Goal: Task Accomplishment & Management: Use online tool/utility

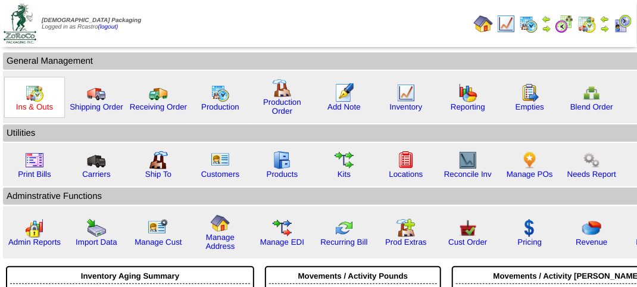
click at [30, 102] on link "Ins & Outs" at bounding box center [34, 106] width 37 height 9
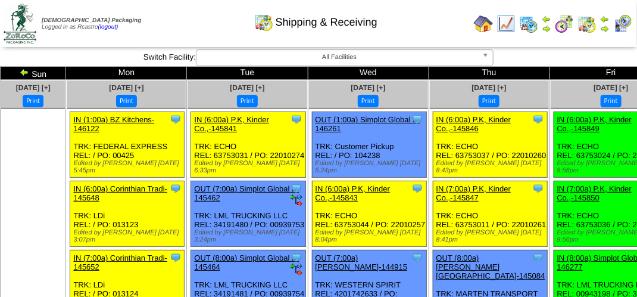
click at [630, 20] on img at bounding box center [622, 23] width 19 height 19
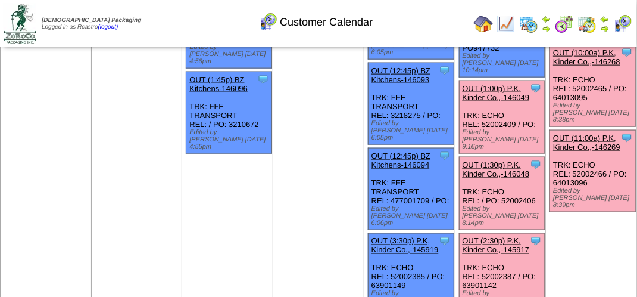
scroll to position [596, 0]
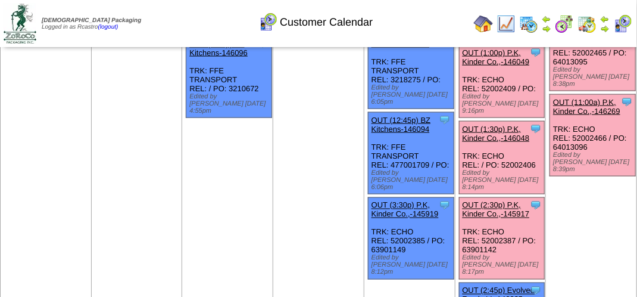
click at [484, 201] on link "OUT (2:30p) P.K, Kinder Co.,-145917" at bounding box center [496, 210] width 67 height 18
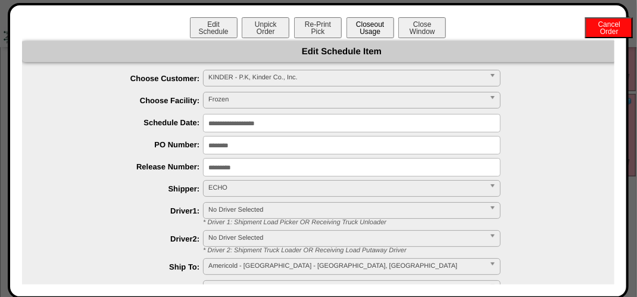
click at [376, 28] on button "Closeout Usage" at bounding box center [371, 27] width 48 height 21
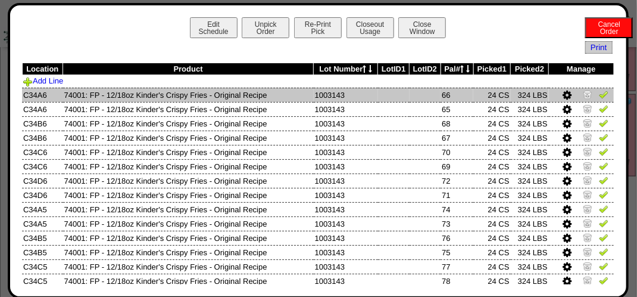
scroll to position [60, 0]
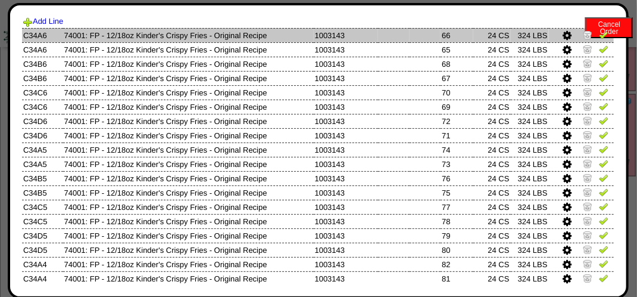
click at [599, 35] on img at bounding box center [604, 35] width 10 height 10
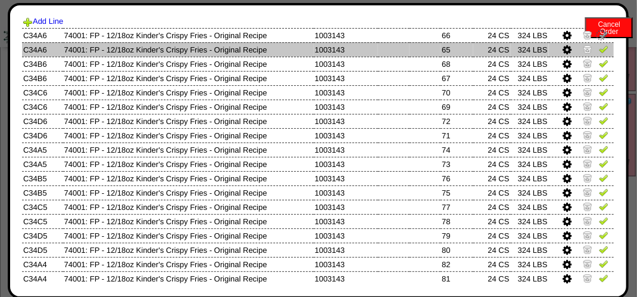
click at [599, 51] on img at bounding box center [604, 49] width 10 height 10
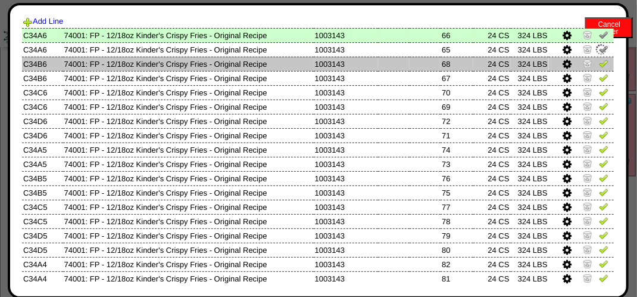
click at [599, 68] on link at bounding box center [604, 65] width 10 height 9
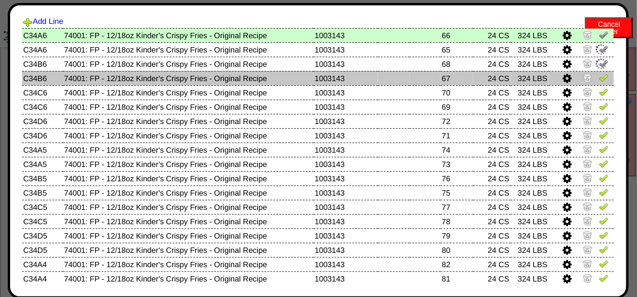
click at [599, 80] on img at bounding box center [604, 78] width 10 height 10
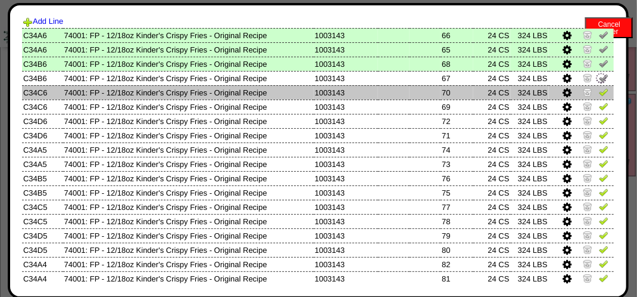
click at [599, 92] on img at bounding box center [604, 92] width 10 height 10
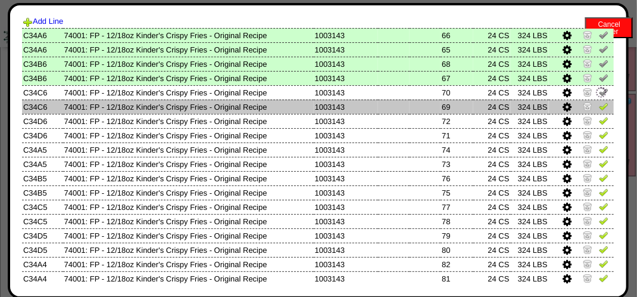
click at [599, 107] on img at bounding box center [604, 106] width 10 height 10
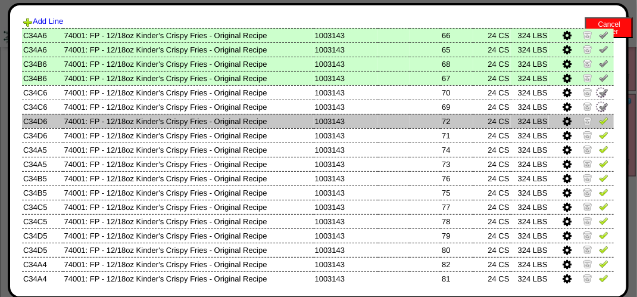
click at [599, 118] on img at bounding box center [604, 121] width 10 height 10
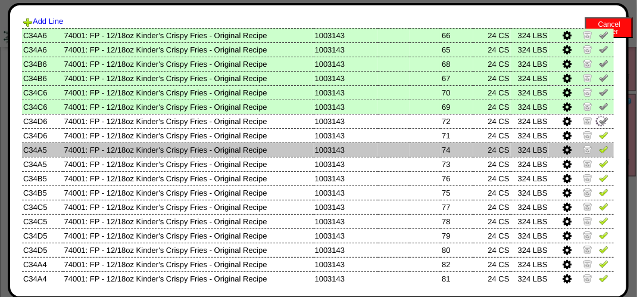
click at [599, 149] on img at bounding box center [604, 149] width 10 height 10
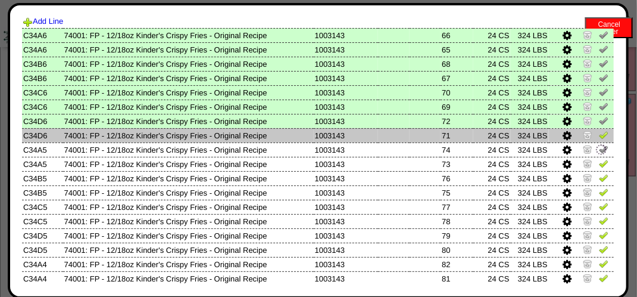
click at [599, 136] on img at bounding box center [604, 135] width 10 height 10
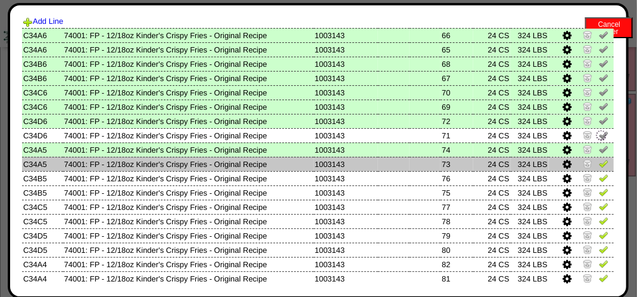
click at [599, 169] on link at bounding box center [604, 165] width 10 height 9
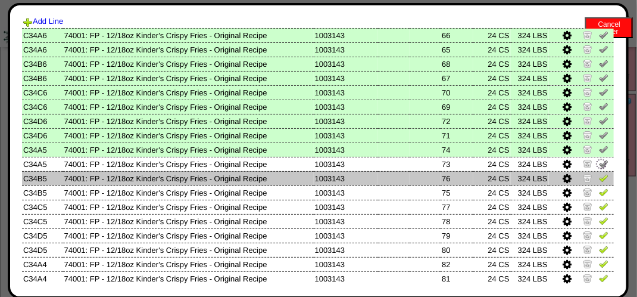
click at [599, 184] on link at bounding box center [604, 179] width 10 height 9
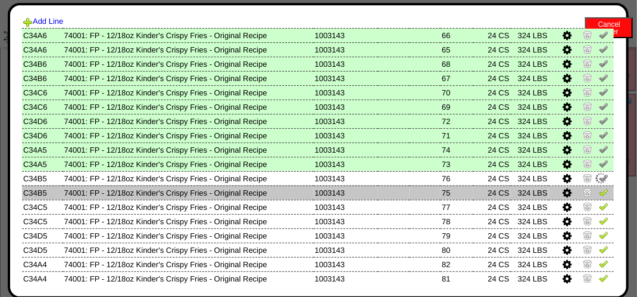
click at [599, 191] on img at bounding box center [604, 192] width 10 height 10
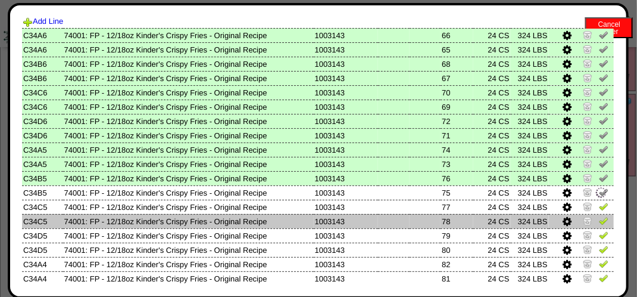
click at [598, 215] on td at bounding box center [581, 221] width 65 height 14
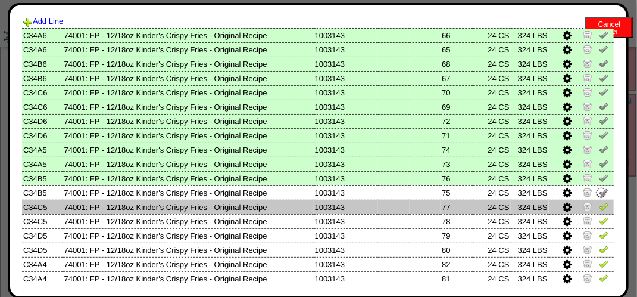
click at [599, 206] on img at bounding box center [604, 206] width 10 height 10
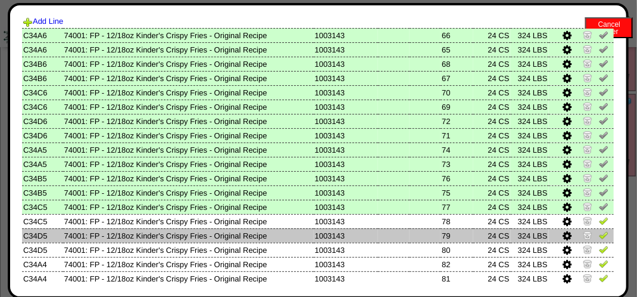
click at [599, 232] on img at bounding box center [604, 235] width 10 height 10
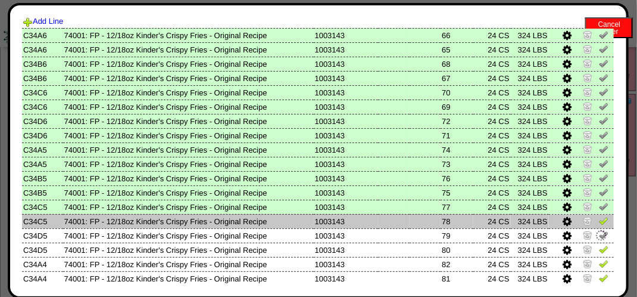
click at [596, 228] on td at bounding box center [581, 221] width 65 height 14
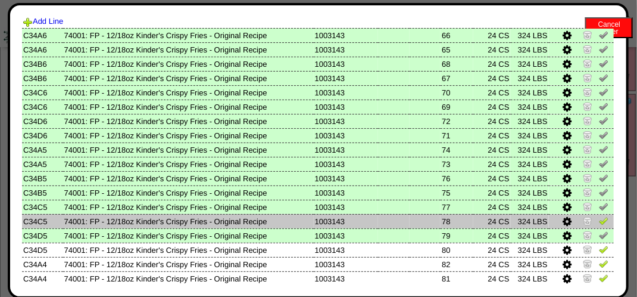
click at [599, 220] on img at bounding box center [604, 221] width 10 height 10
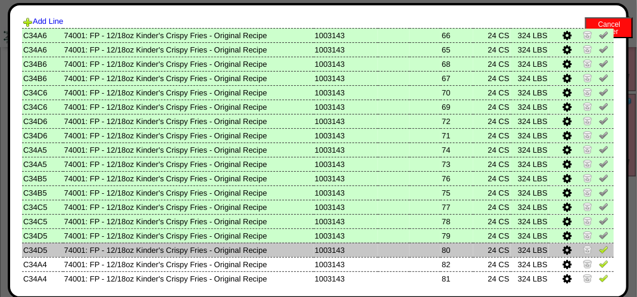
click at [599, 248] on img at bounding box center [604, 249] width 10 height 10
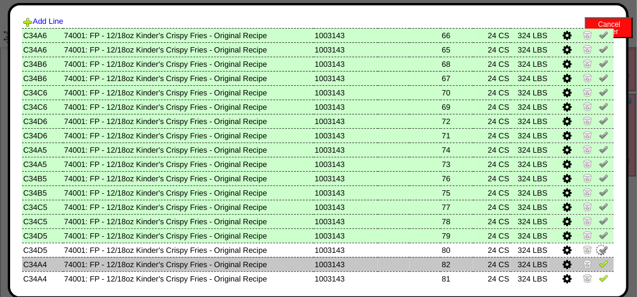
click at [599, 263] on img at bounding box center [604, 263] width 10 height 10
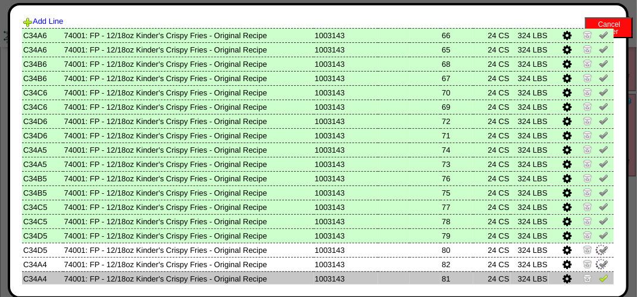
click at [599, 281] on img at bounding box center [604, 278] width 10 height 10
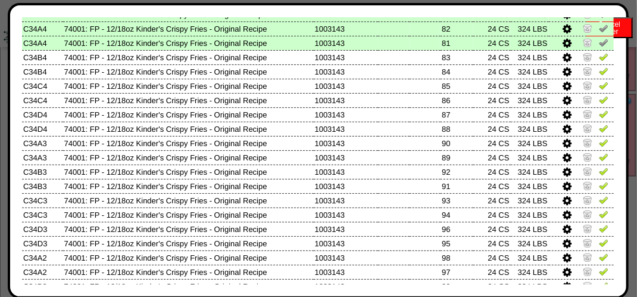
scroll to position [298, 0]
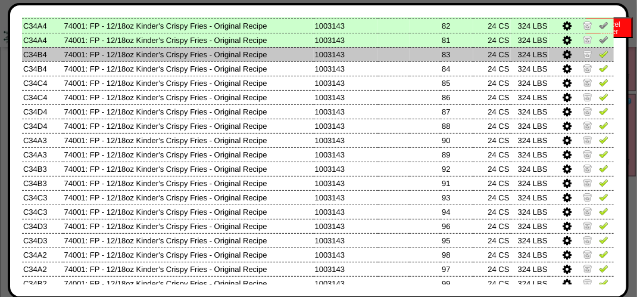
click at [599, 57] on img at bounding box center [604, 54] width 10 height 10
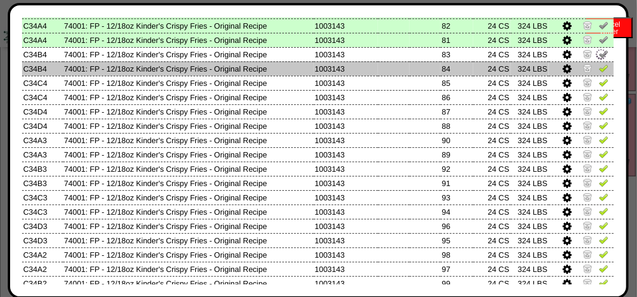
click at [599, 66] on img at bounding box center [604, 68] width 10 height 10
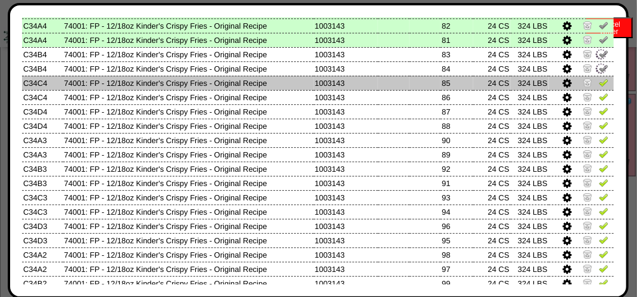
click at [599, 86] on img at bounding box center [604, 82] width 10 height 10
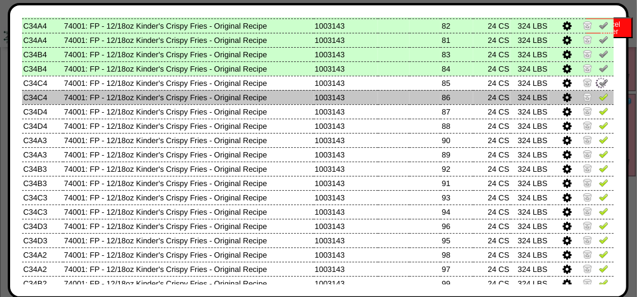
click at [599, 100] on img at bounding box center [604, 97] width 10 height 10
click at [595, 104] on img at bounding box center [601, 97] width 13 height 13
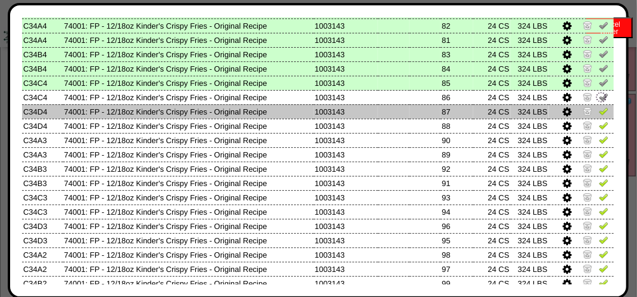
click at [599, 117] on link at bounding box center [604, 112] width 10 height 9
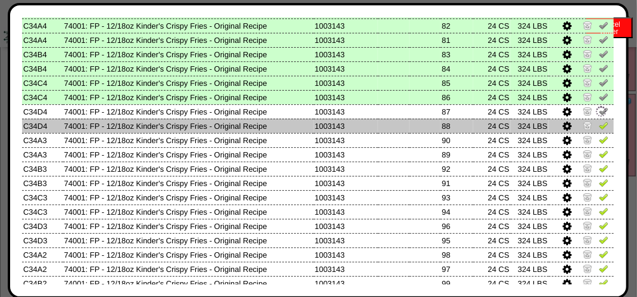
click at [599, 126] on img at bounding box center [604, 125] width 10 height 10
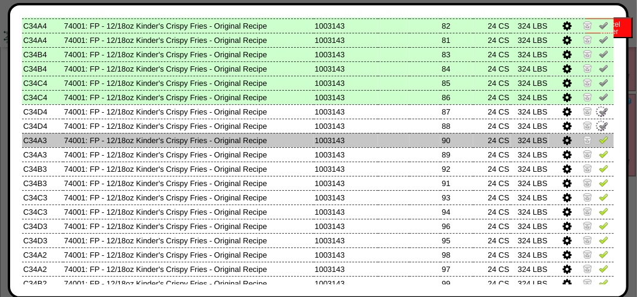
click at [599, 139] on img at bounding box center [604, 140] width 10 height 10
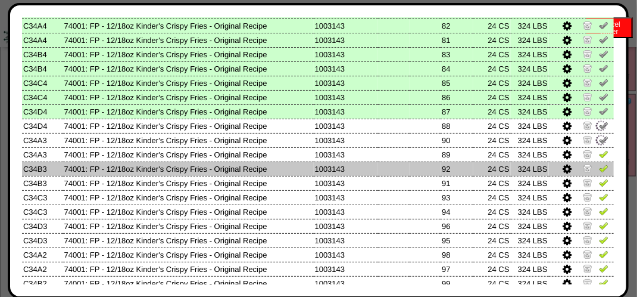
click at [599, 163] on img at bounding box center [604, 168] width 10 height 10
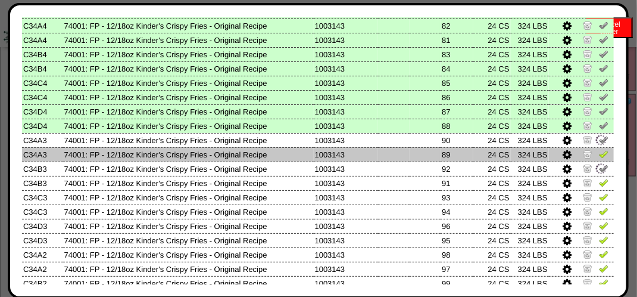
click at [599, 157] on img at bounding box center [604, 154] width 10 height 10
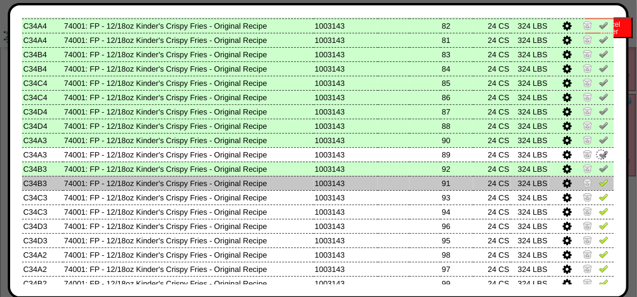
click at [599, 182] on img at bounding box center [604, 182] width 10 height 10
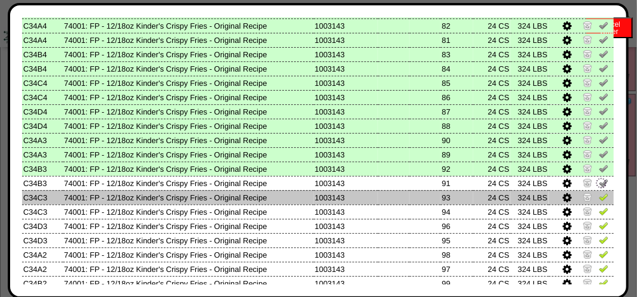
click at [599, 194] on img at bounding box center [604, 197] width 10 height 10
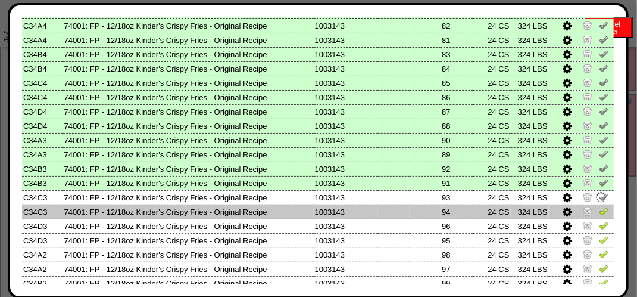
click at [599, 211] on img at bounding box center [604, 211] width 10 height 10
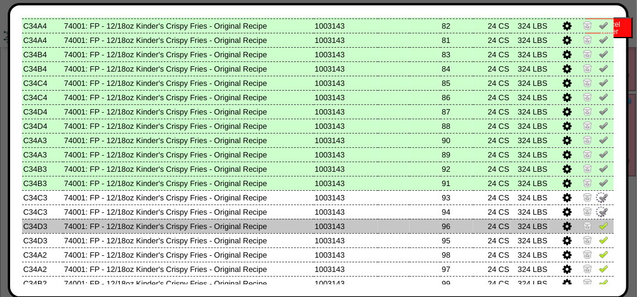
click at [599, 224] on img at bounding box center [604, 225] width 10 height 10
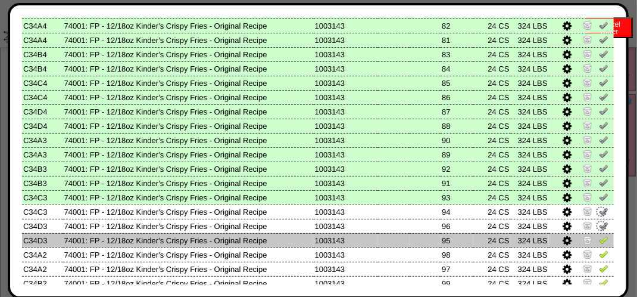
click at [599, 242] on img at bounding box center [604, 240] width 10 height 10
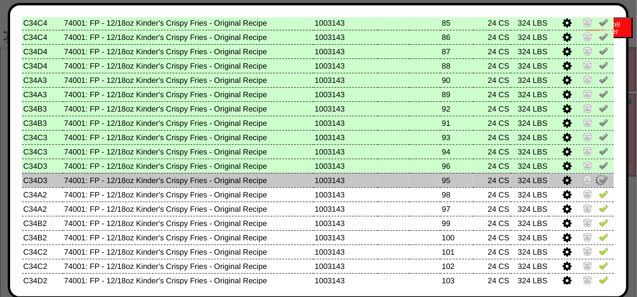
scroll to position [417, 0]
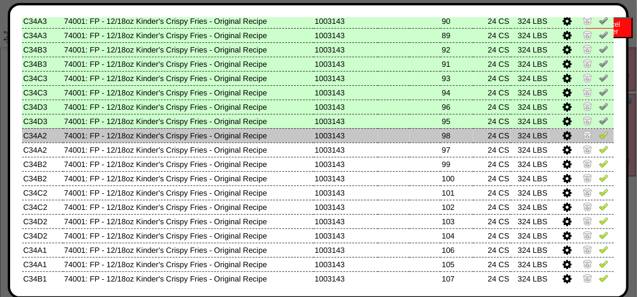
click at [599, 137] on img at bounding box center [604, 135] width 10 height 10
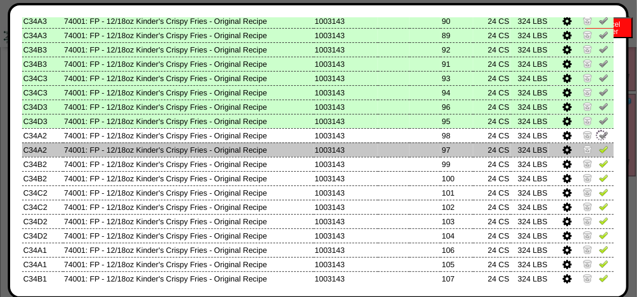
click at [599, 148] on img at bounding box center [604, 149] width 10 height 10
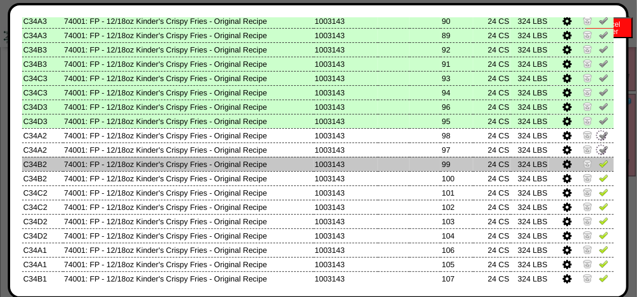
click at [599, 167] on img at bounding box center [604, 163] width 10 height 10
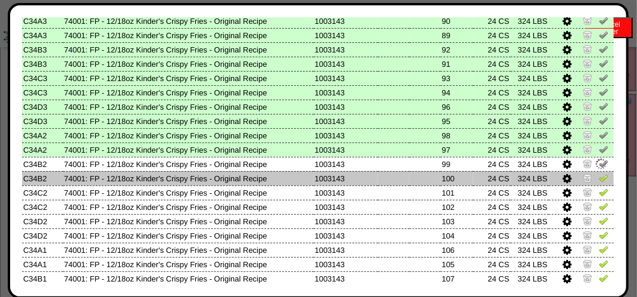
click at [599, 177] on img at bounding box center [604, 178] width 10 height 10
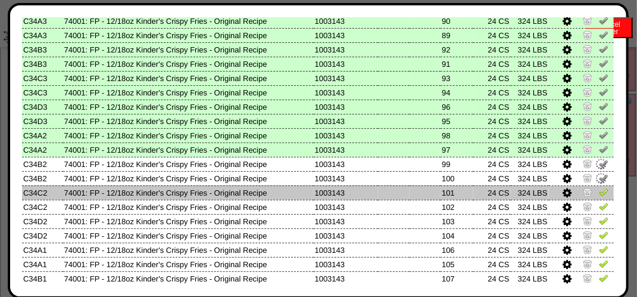
click at [594, 199] on td at bounding box center [581, 192] width 65 height 14
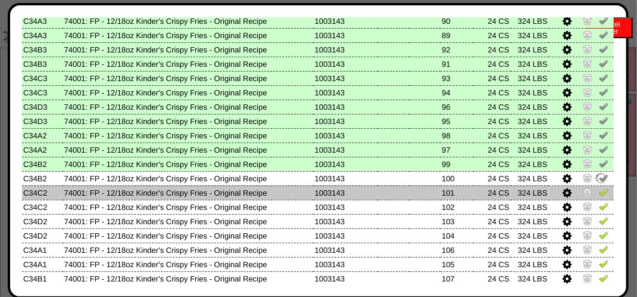
click at [594, 199] on td at bounding box center [581, 192] width 65 height 14
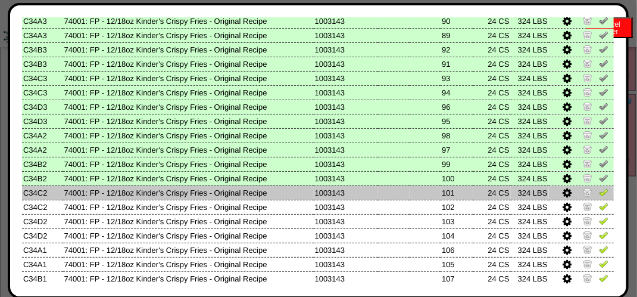
click at [599, 196] on img at bounding box center [604, 192] width 10 height 10
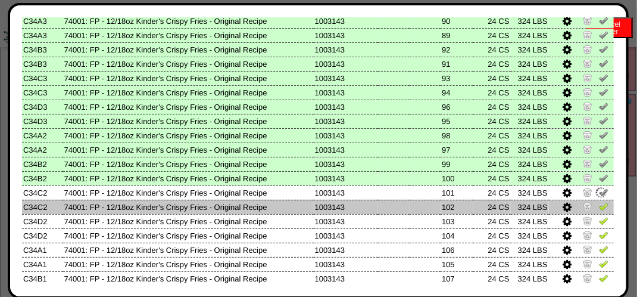
click at [599, 208] on img at bounding box center [604, 206] width 10 height 10
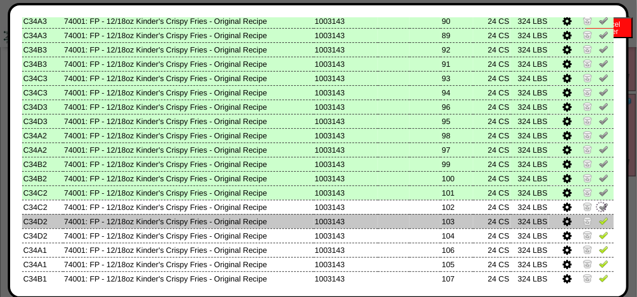
click at [599, 226] on link at bounding box center [604, 222] width 10 height 9
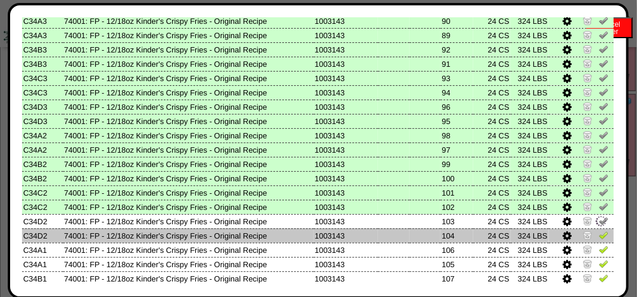
click at [599, 239] on img at bounding box center [604, 235] width 10 height 10
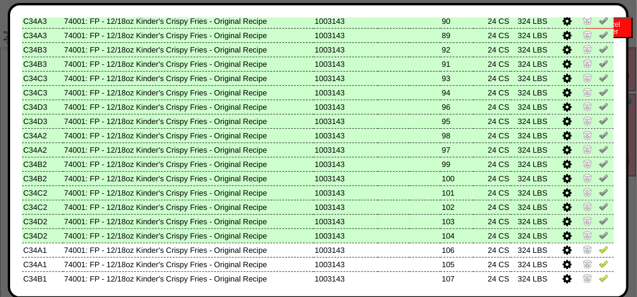
scroll to position [476, 0]
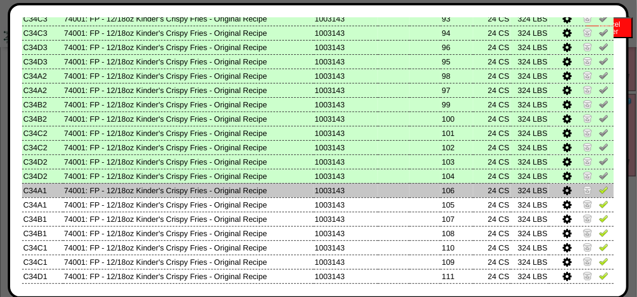
click at [600, 190] on td at bounding box center [581, 190] width 65 height 14
click at [599, 191] on img at bounding box center [604, 190] width 10 height 10
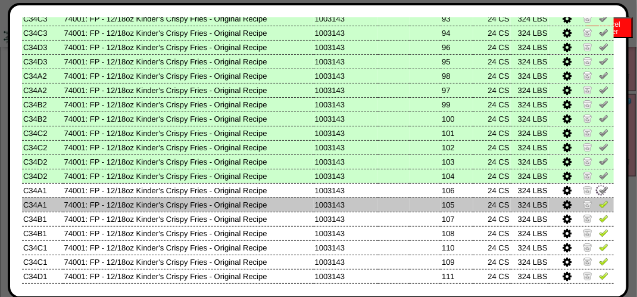
click at [599, 206] on img at bounding box center [604, 204] width 10 height 10
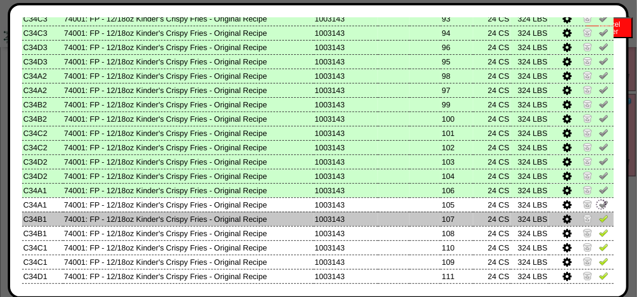
click at [599, 214] on img at bounding box center [604, 218] width 10 height 10
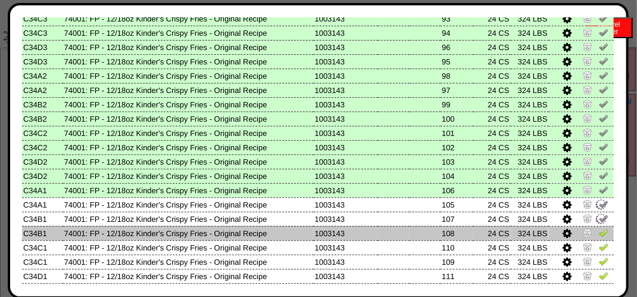
click at [599, 232] on img at bounding box center [604, 233] width 10 height 10
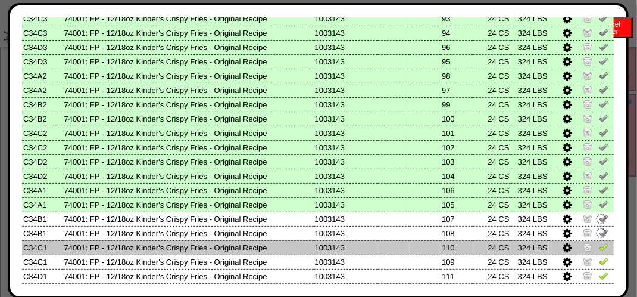
click at [599, 249] on img at bounding box center [604, 247] width 10 height 10
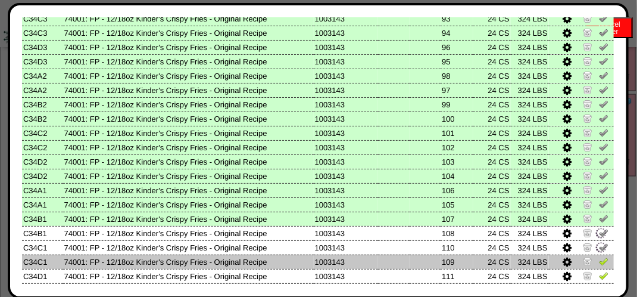
click at [591, 256] on td at bounding box center [581, 261] width 65 height 14
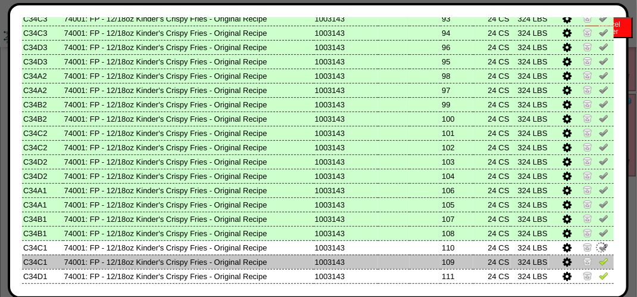
click at [599, 263] on img at bounding box center [604, 261] width 10 height 10
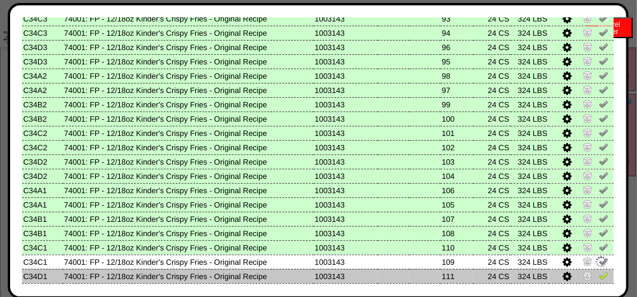
click at [599, 273] on img at bounding box center [604, 275] width 10 height 10
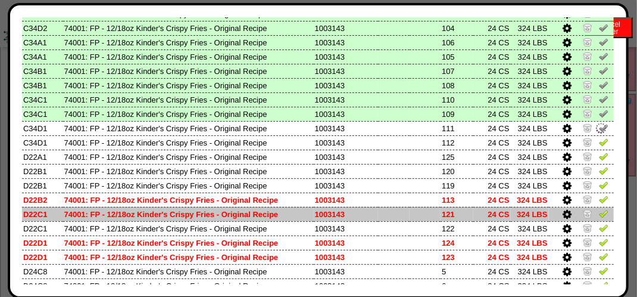
scroll to position [655, 0]
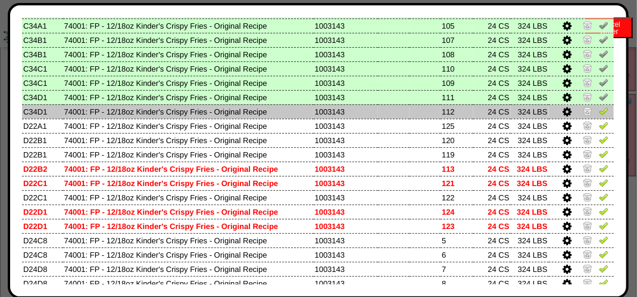
click at [599, 113] on img at bounding box center [604, 111] width 10 height 10
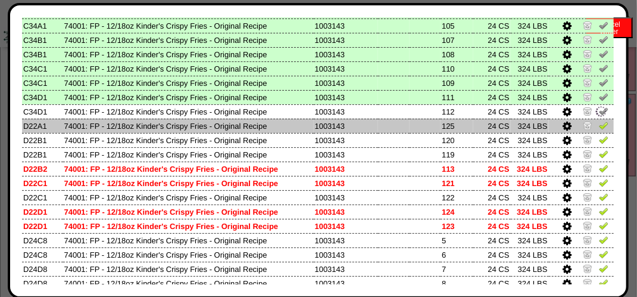
click at [599, 124] on img at bounding box center [604, 125] width 10 height 10
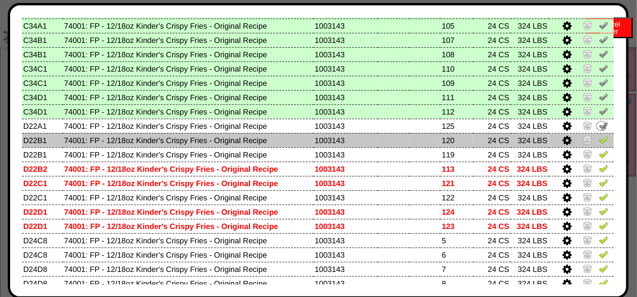
click at [599, 136] on img at bounding box center [604, 140] width 10 height 10
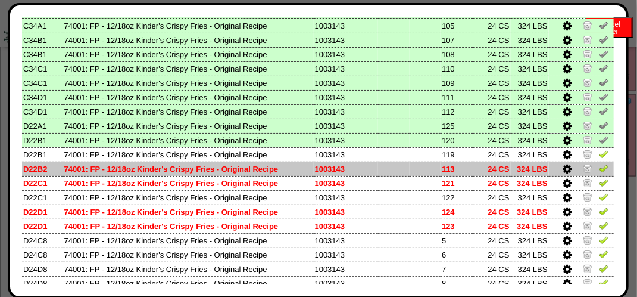
click at [599, 166] on img at bounding box center [604, 168] width 10 height 10
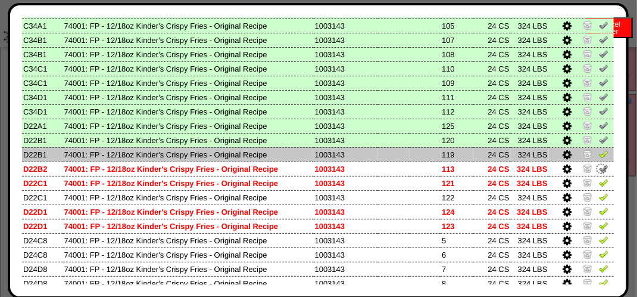
click at [599, 160] on link at bounding box center [604, 155] width 10 height 9
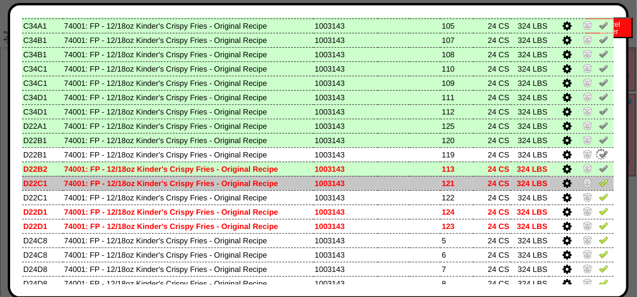
click at [599, 179] on img at bounding box center [604, 182] width 10 height 10
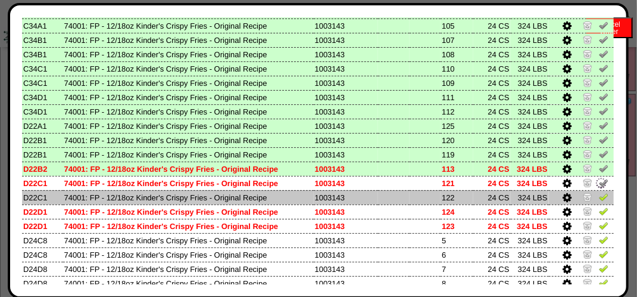
click at [599, 199] on img at bounding box center [604, 197] width 10 height 10
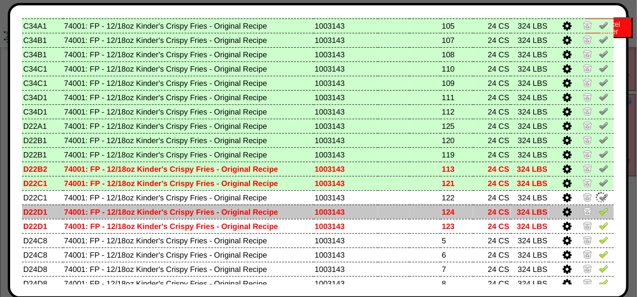
click at [599, 215] on img at bounding box center [604, 211] width 10 height 10
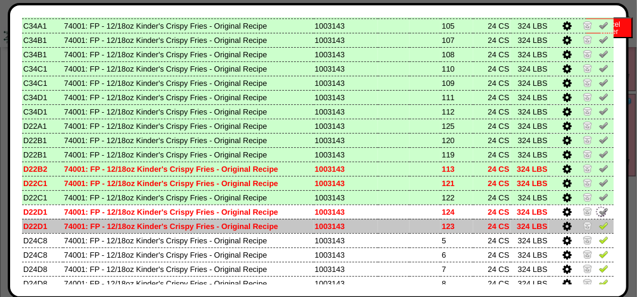
click at [600, 228] on td at bounding box center [581, 226] width 65 height 14
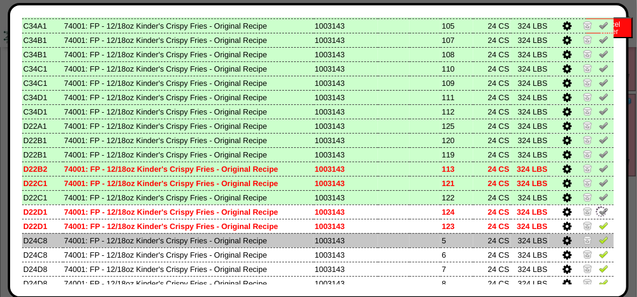
click at [599, 238] on img at bounding box center [604, 240] width 10 height 10
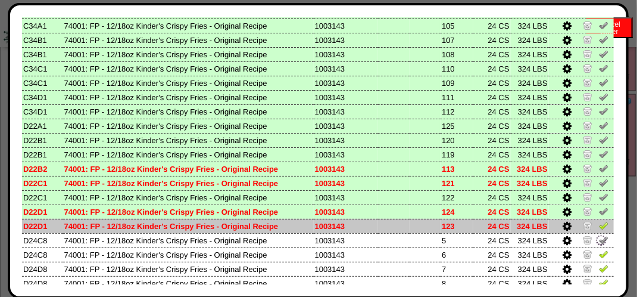
click at [599, 226] on img at bounding box center [604, 225] width 10 height 10
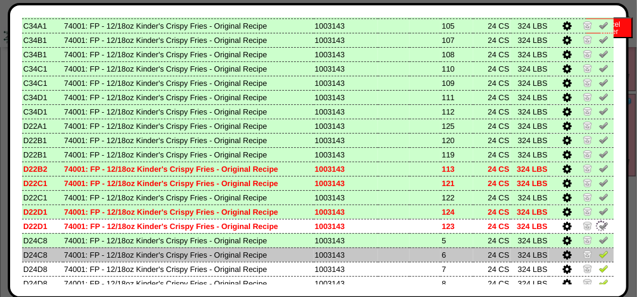
drag, startPoint x: 599, startPoint y: 249, endPoint x: 596, endPoint y: 257, distance: 9.1
click at [597, 250] on td at bounding box center [581, 254] width 65 height 14
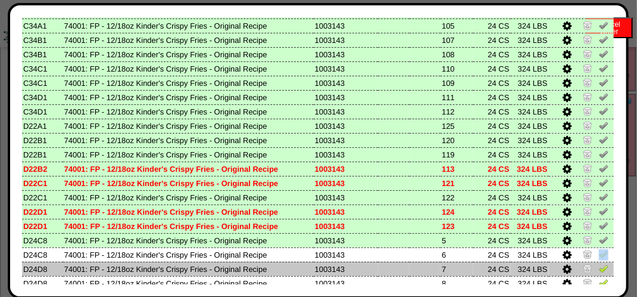
click at [599, 266] on img at bounding box center [604, 268] width 10 height 10
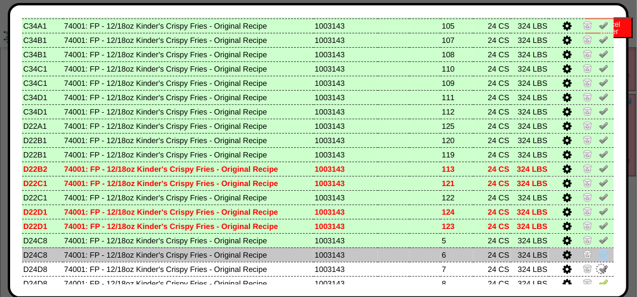
click at [599, 257] on img at bounding box center [604, 254] width 10 height 10
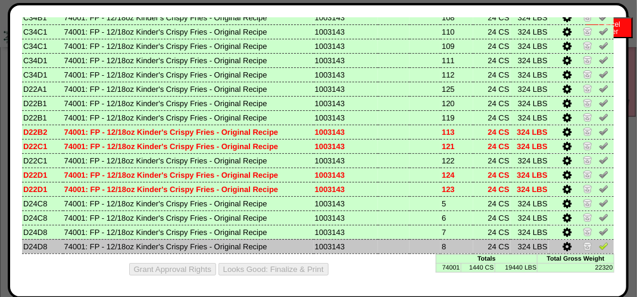
click at [599, 244] on img at bounding box center [604, 246] width 10 height 10
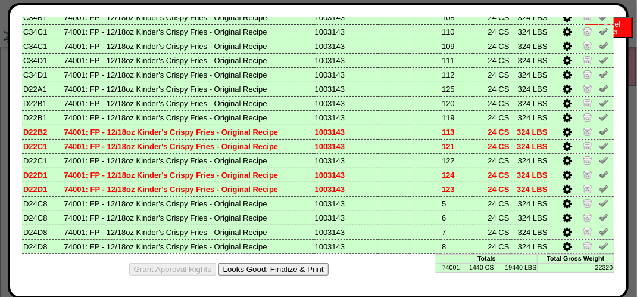
scroll to position [715, 0]
click at [279, 267] on button "Looks Good: Finalize & Print" at bounding box center [274, 269] width 110 height 13
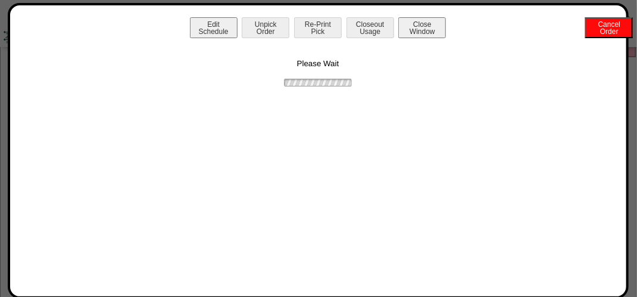
scroll to position [0, 0]
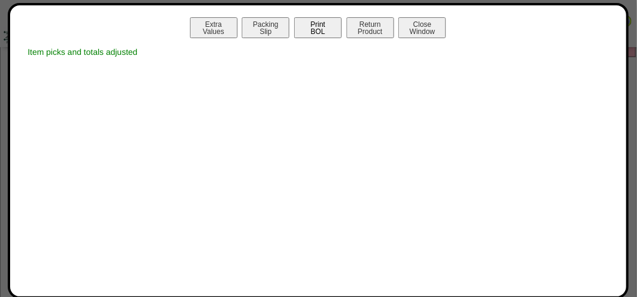
click at [326, 27] on button "Print BOL" at bounding box center [318, 27] width 48 height 21
